Goal: Check status: Check status

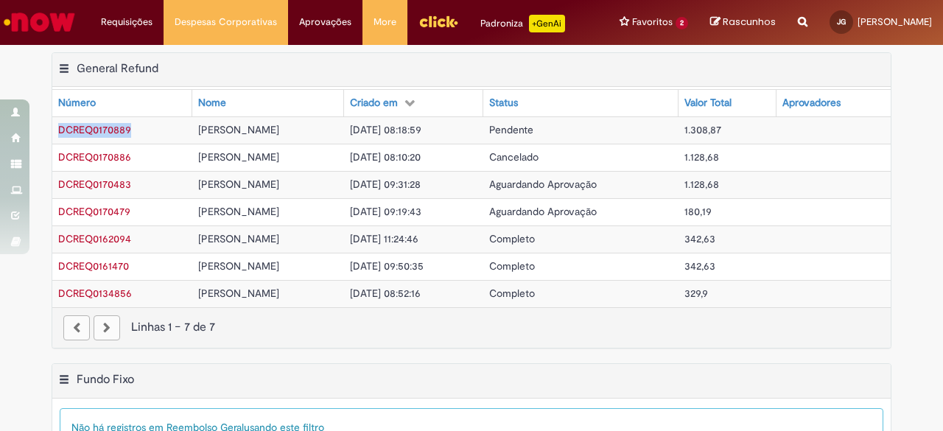
drag, startPoint x: 146, startPoint y: 138, endPoint x: 51, endPoint y: 152, distance: 96.2
click at [52, 144] on td "DCREQ0170889" at bounding box center [122, 129] width 140 height 27
copy span "DCREQ0170889"
click at [397, 78] on div "Exportar como PDF Exportar como Excel Exportar como CSV General Refund Tabela -…" at bounding box center [471, 70] width 838 height 35
click at [220, 136] on span "[PERSON_NAME]" at bounding box center [238, 129] width 81 height 13
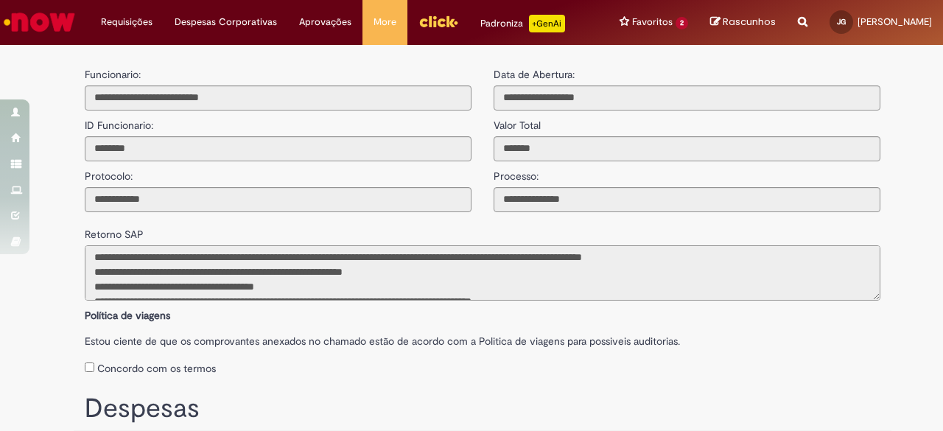
drag, startPoint x: 84, startPoint y: 268, endPoint x: 326, endPoint y: 299, distance: 243.6
click at [326, 299] on textarea at bounding box center [483, 272] width 796 height 55
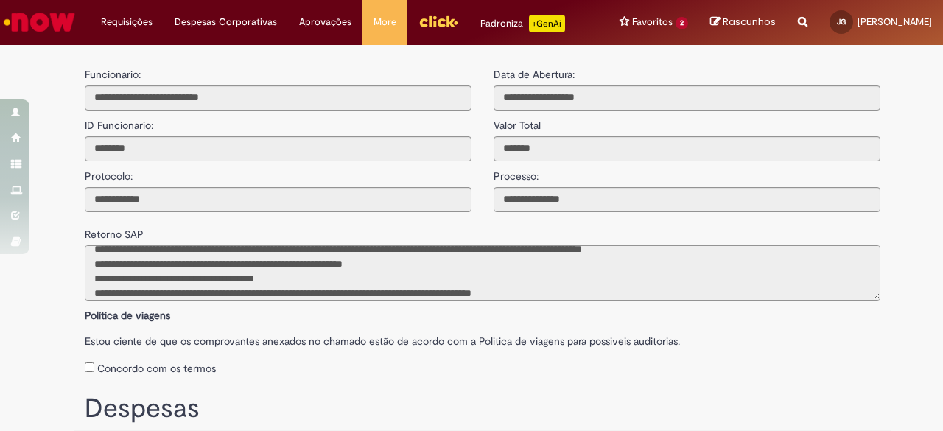
scroll to position [23, 0]
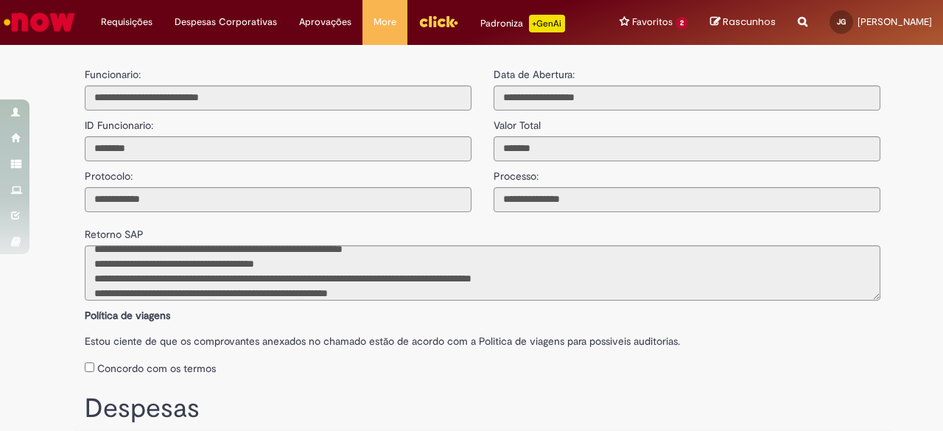
click at [368, 348] on label "Estou ciente de que os comprovantes anexados no chamado estão de acordo com a P…" at bounding box center [483, 337] width 796 height 22
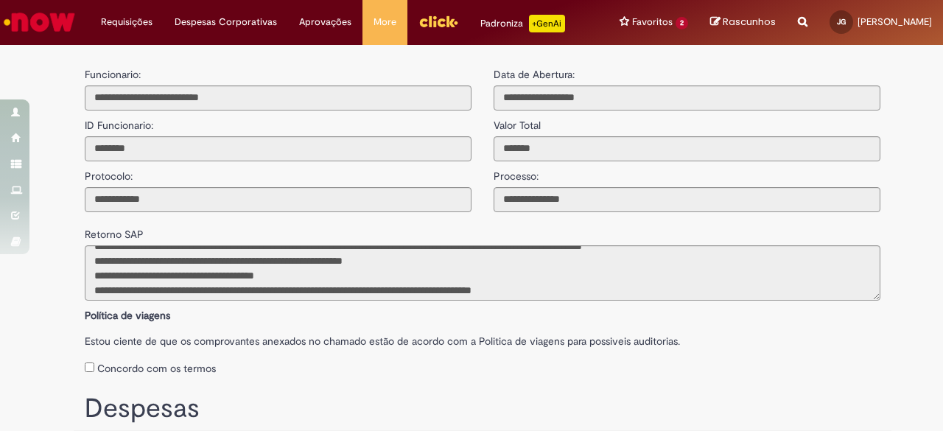
scroll to position [0, 0]
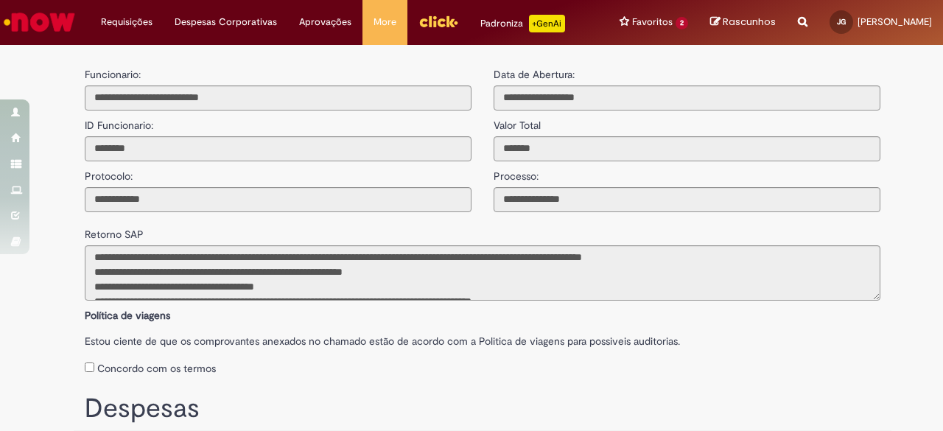
click at [63, 189] on div "**********" at bounding box center [483, 215] width 840 height 327
drag, startPoint x: 215, startPoint y: 210, endPoint x: 53, endPoint y: 211, distance: 162.1
drag, startPoint x: 359, startPoint y: 234, endPoint x: 430, endPoint y: 277, distance: 83.0
click at [362, 236] on div "Retorno SAP" at bounding box center [483, 256] width 818 height 88
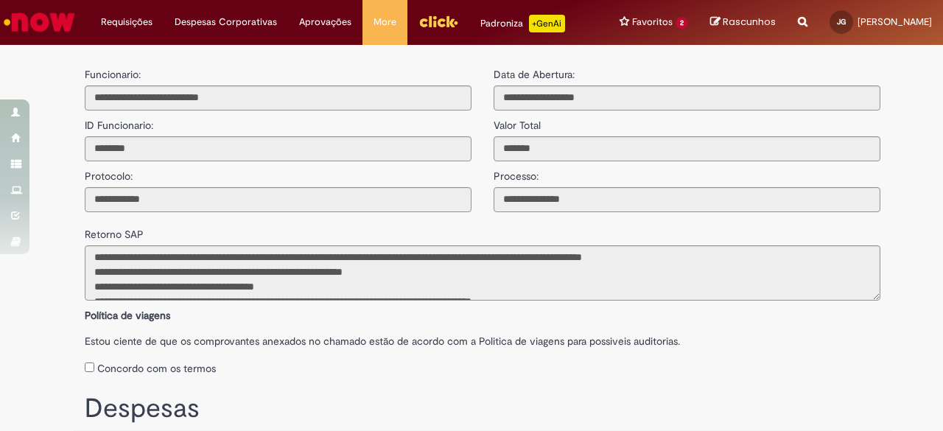
click at [298, 94] on div "**********" at bounding box center [278, 136] width 409 height 152
